Goal: Complete application form

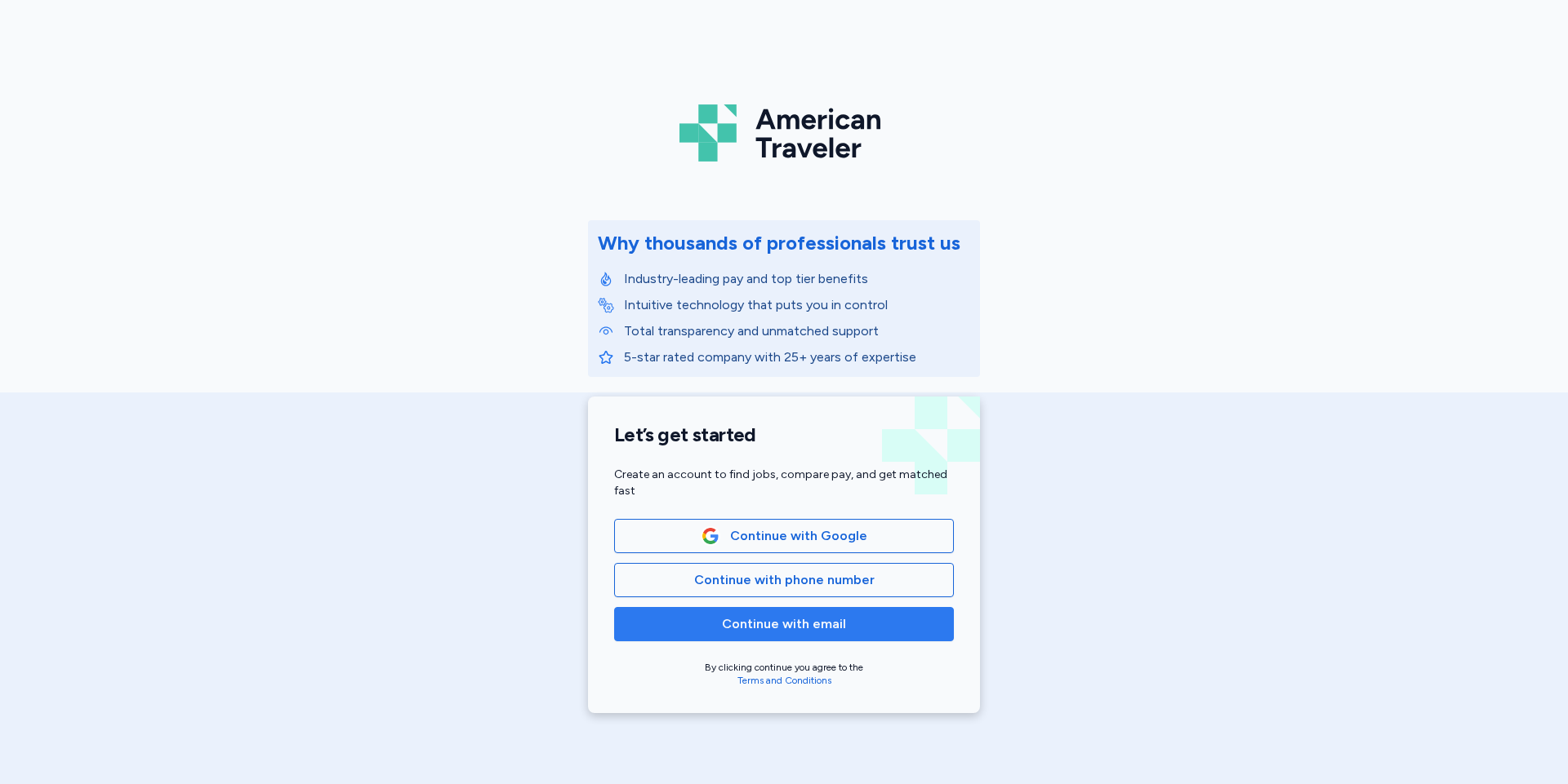
click at [844, 624] on span "Continue with email" at bounding box center [784, 624] width 312 height 19
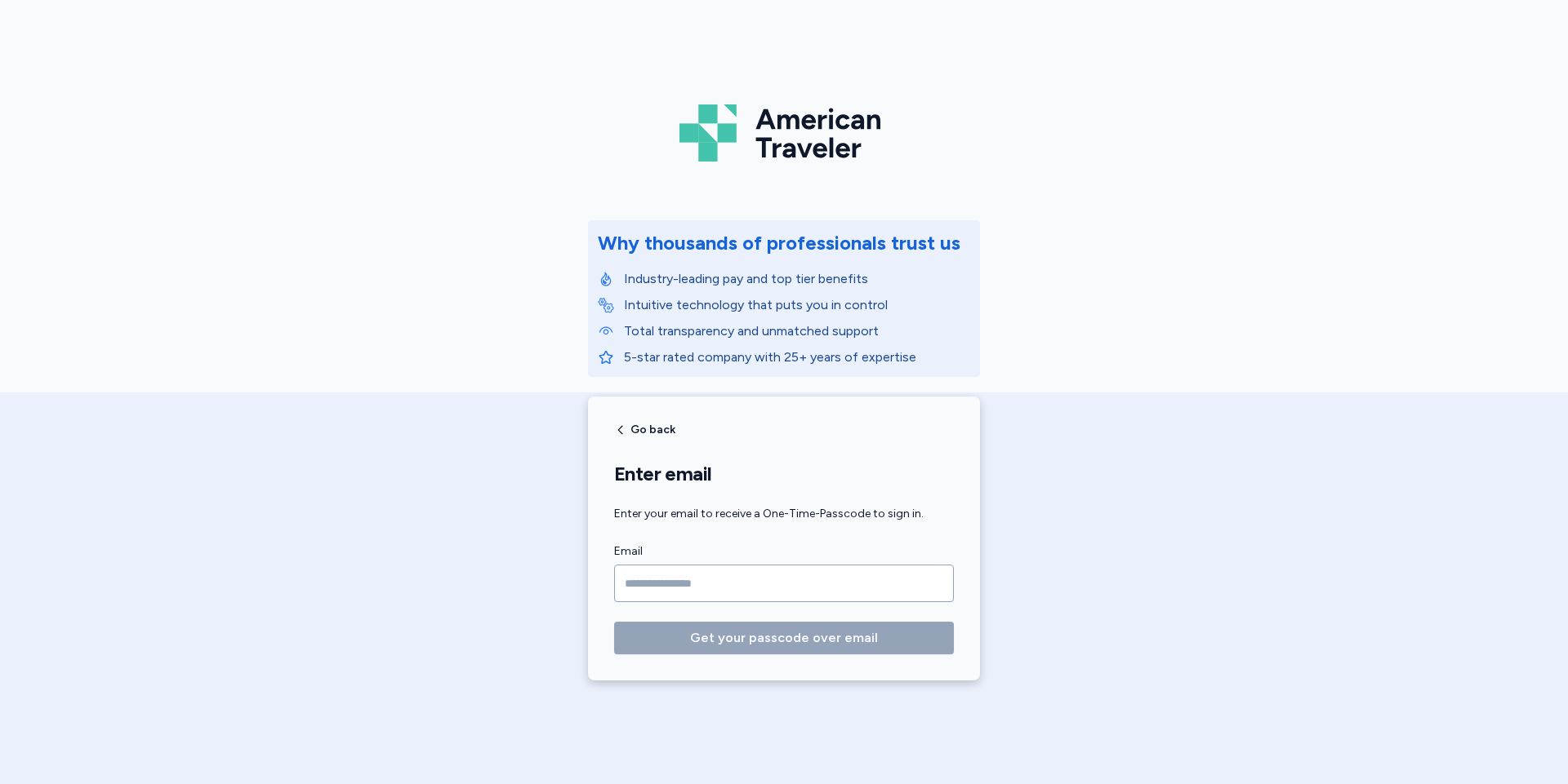
click at [658, 589] on input "Email" at bounding box center [784, 583] width 340 height 38
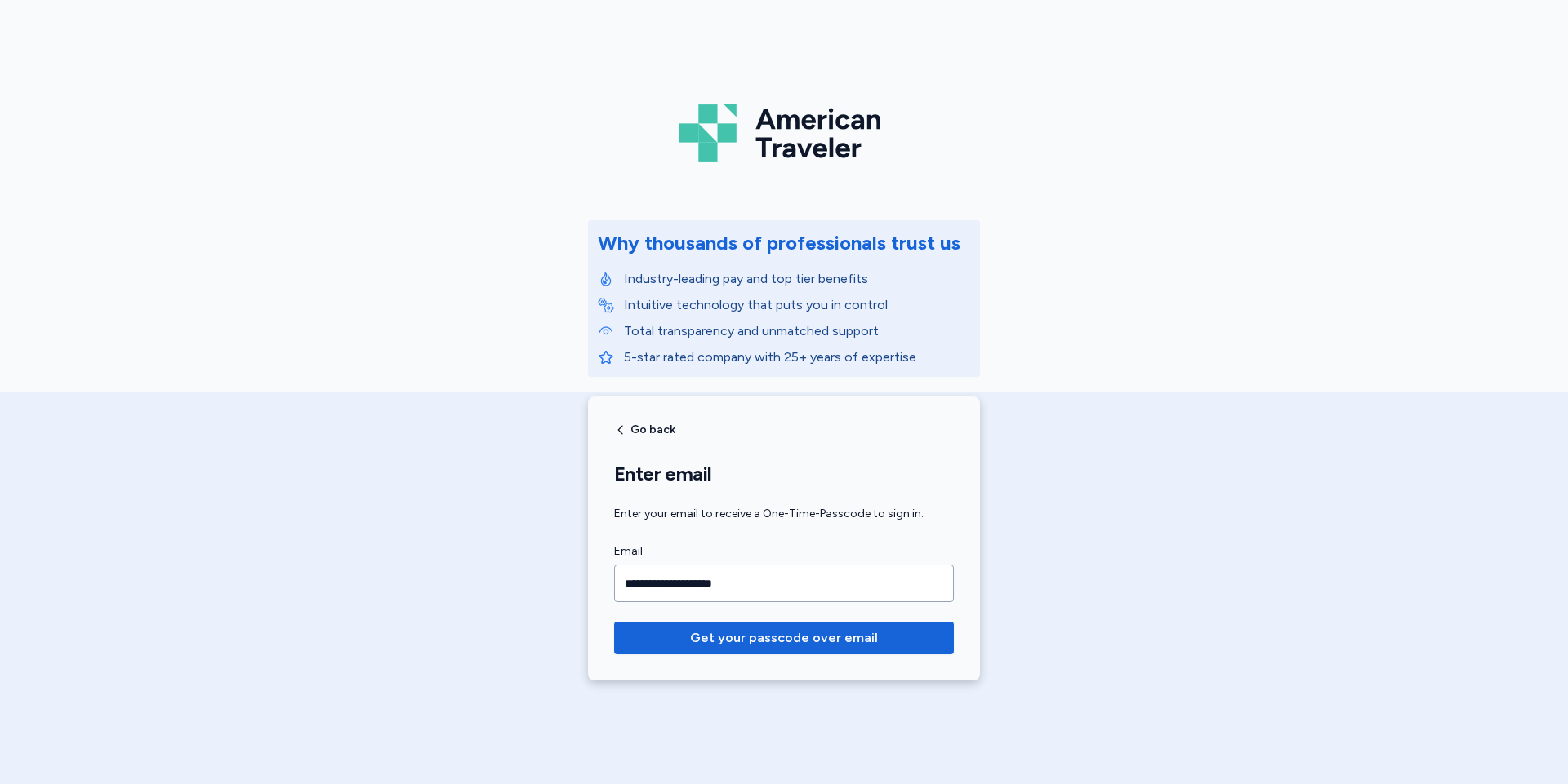
type input "**********"
click at [614, 622] on button "Get your passcode over email" at bounding box center [784, 639] width 340 height 33
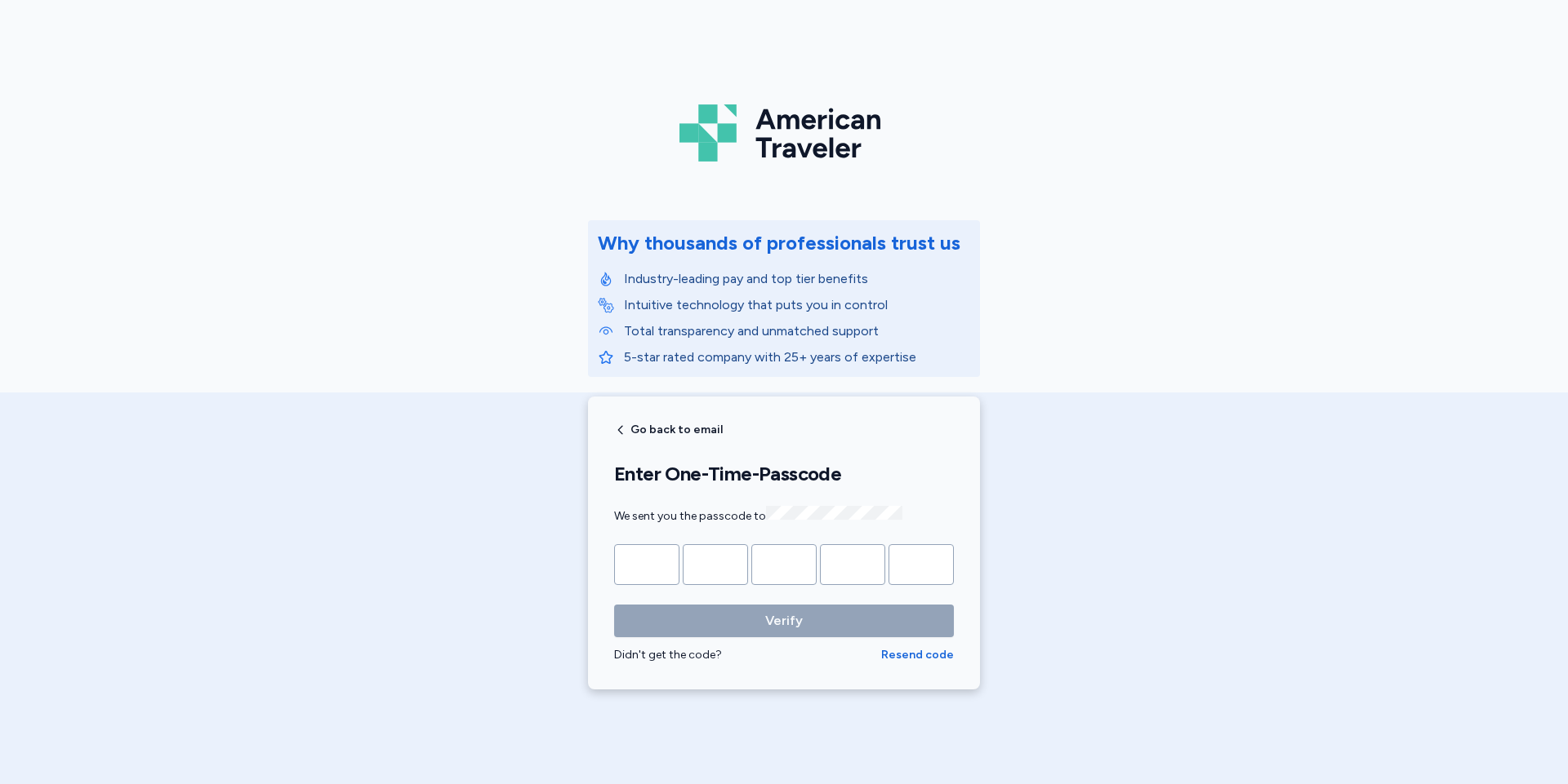
click at [655, 567] on input "Please enter OTP character 1" at bounding box center [646, 565] width 65 height 41
type input "*"
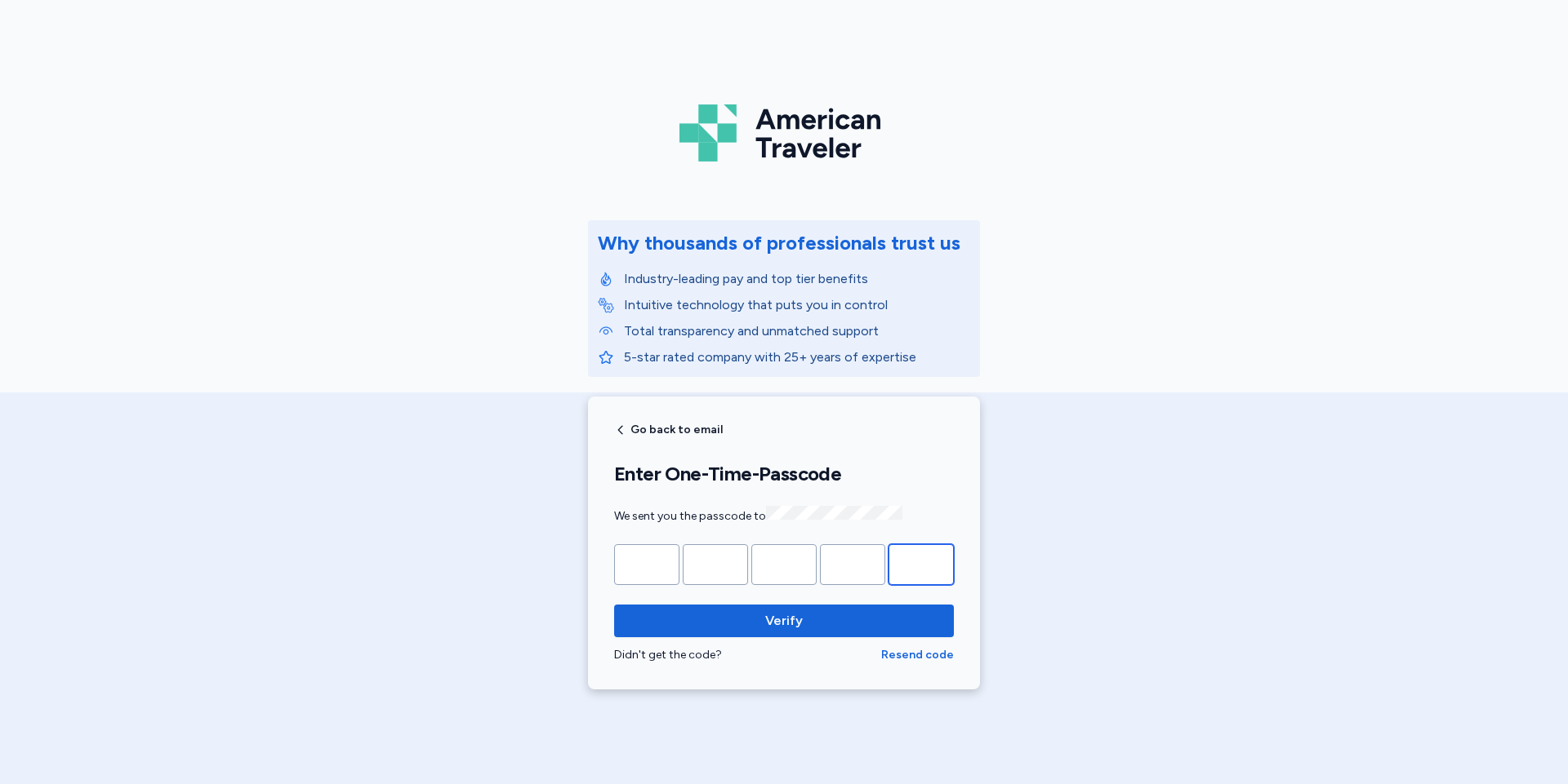
type input "*"
click at [614, 605] on button "Verify" at bounding box center [784, 621] width 340 height 33
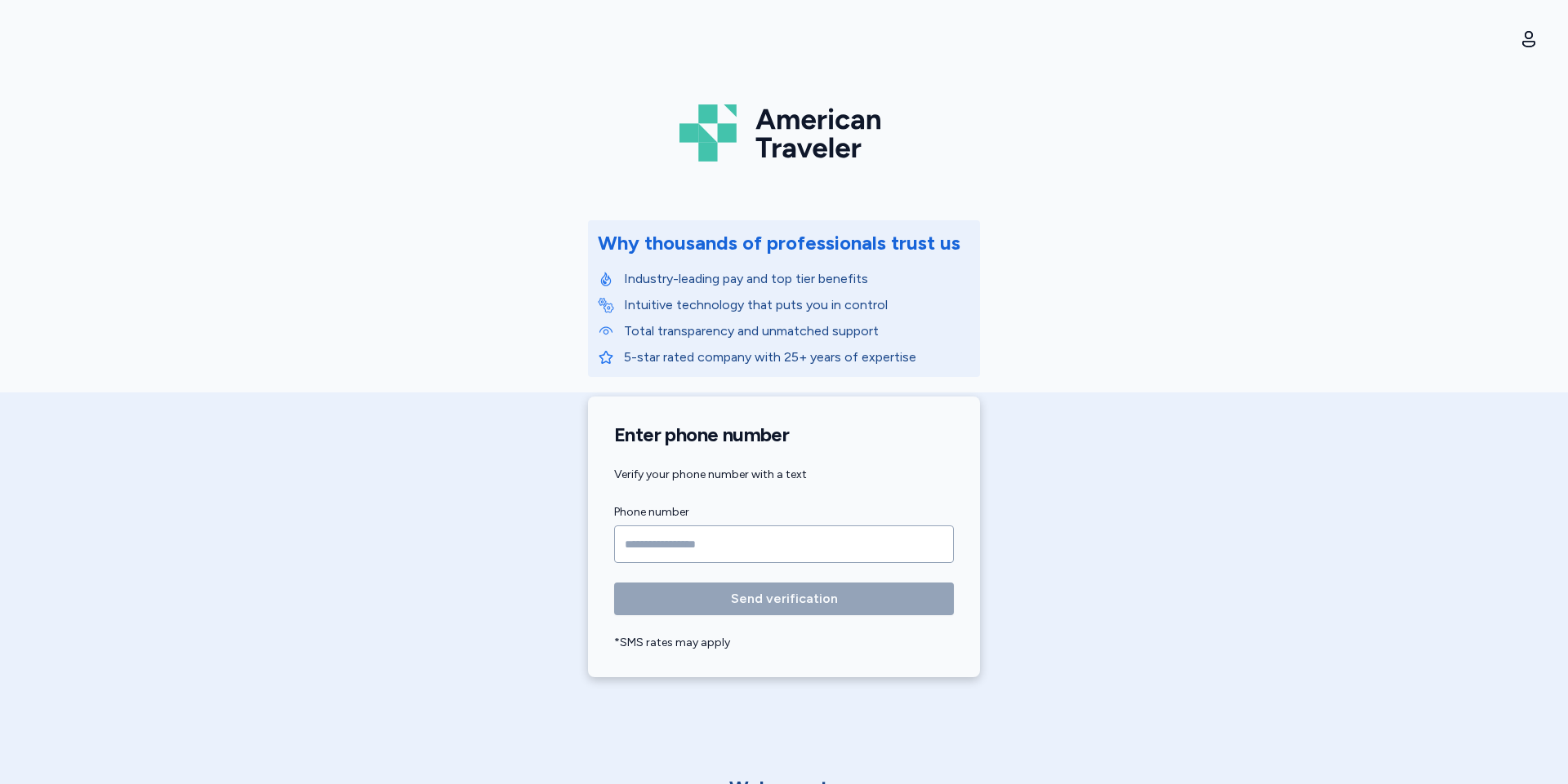
click at [679, 540] on input "Phone number" at bounding box center [784, 544] width 340 height 38
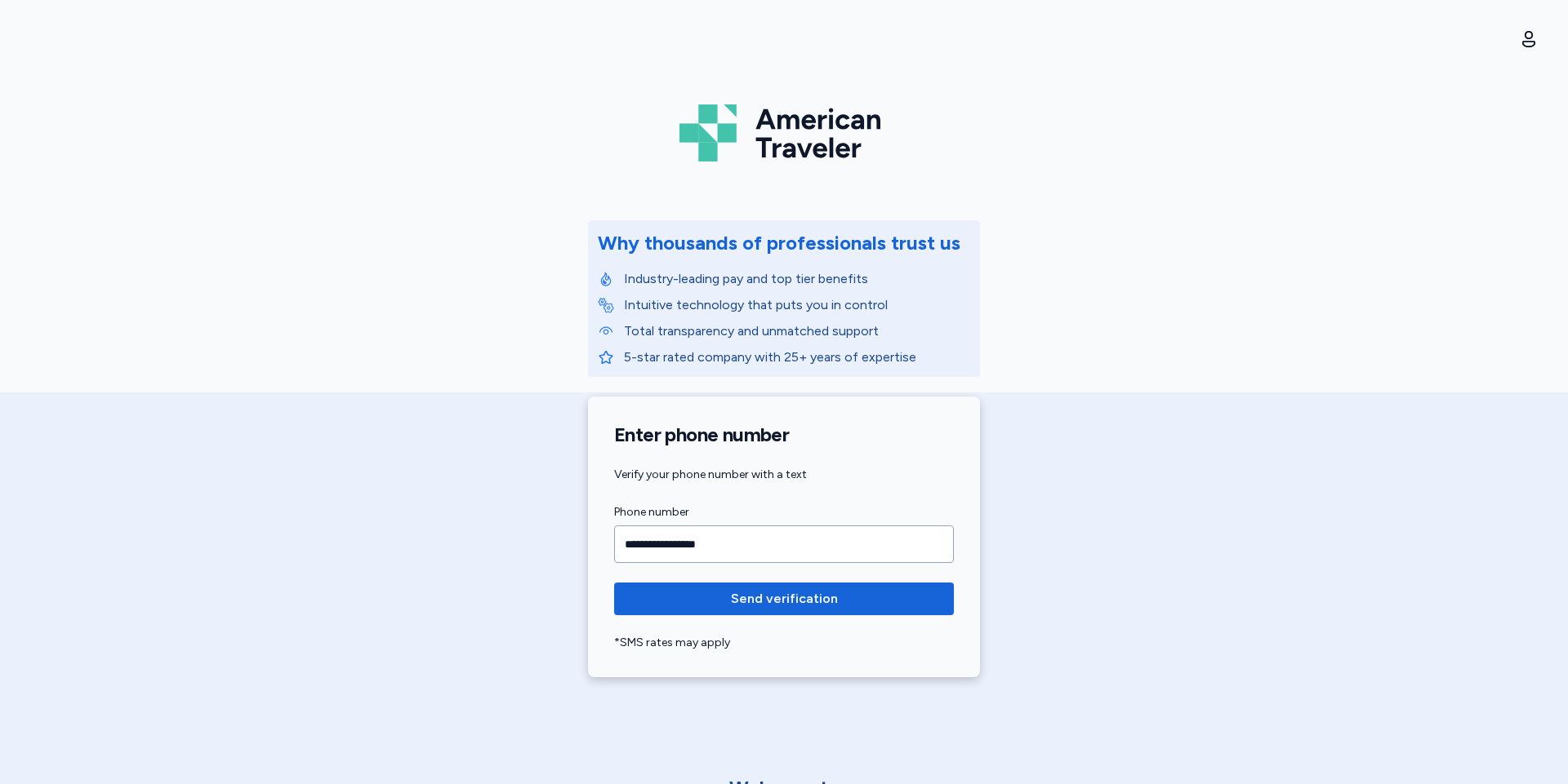
type input "**********"
click at [614, 582] on button "Send verification" at bounding box center [784, 599] width 340 height 33
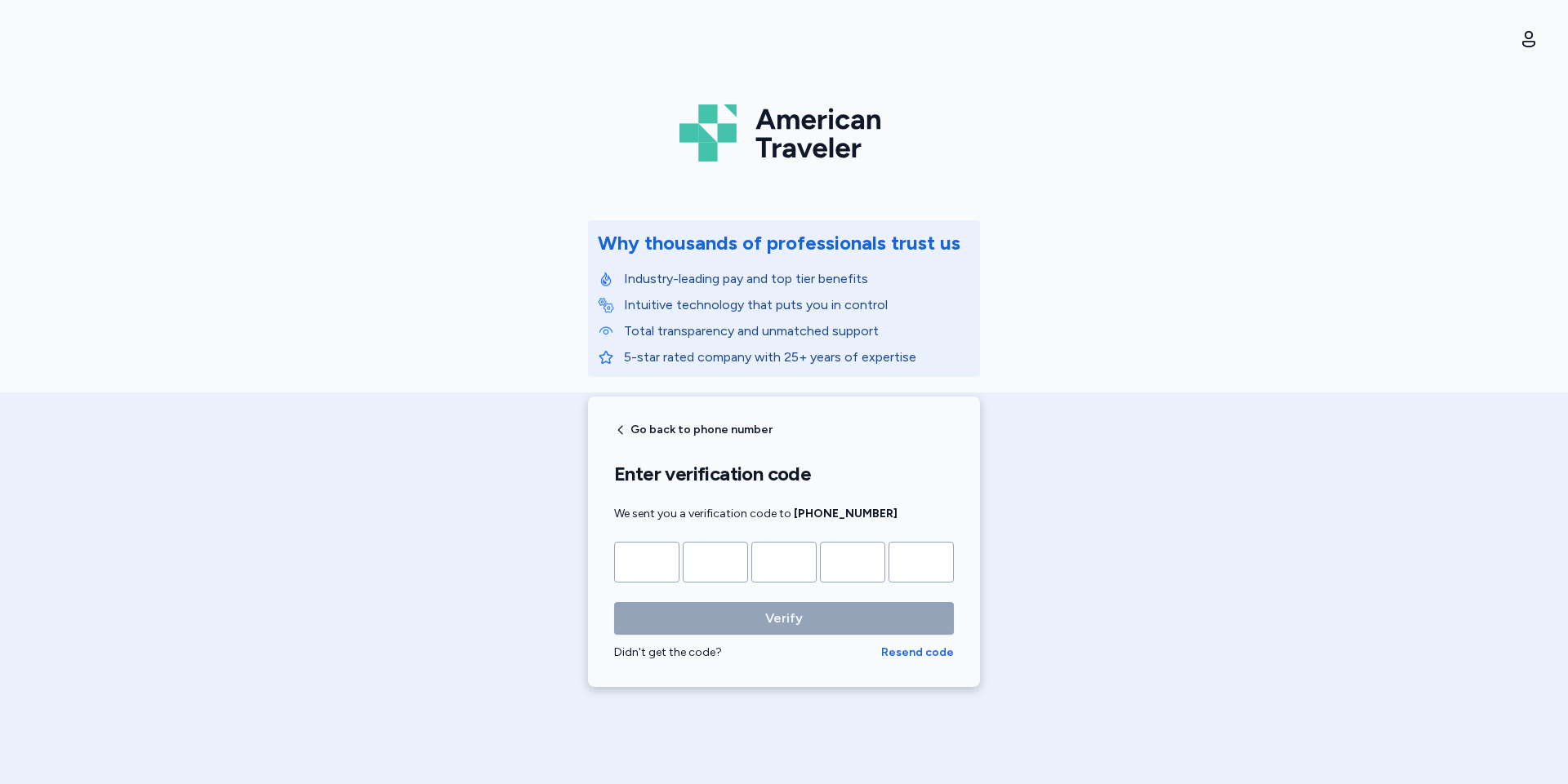
type input "*"
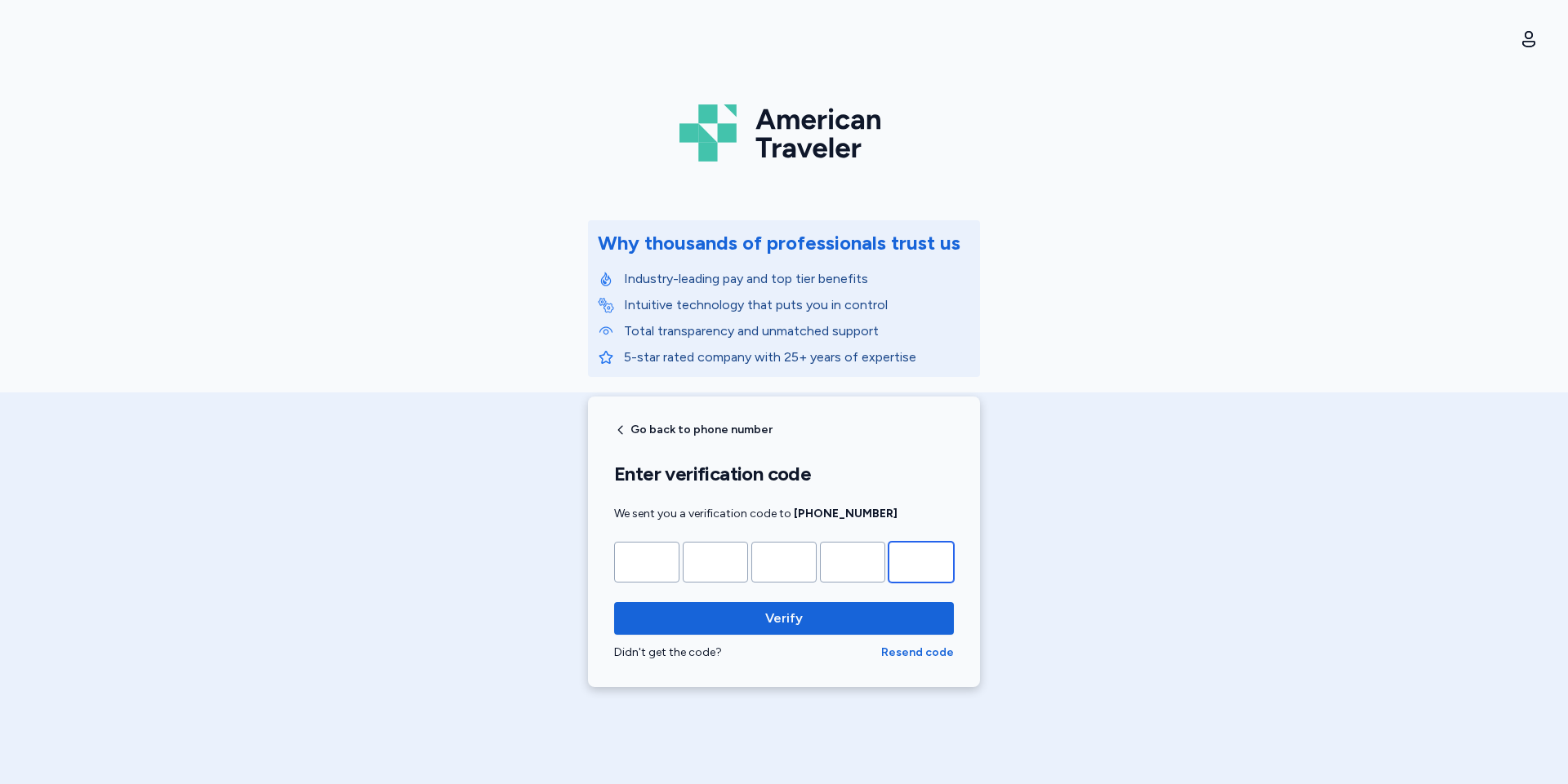
type input "*"
click at [614, 602] on button "Verify" at bounding box center [784, 618] width 340 height 33
